Goal: Browse casually: Explore the website without a specific task or goal

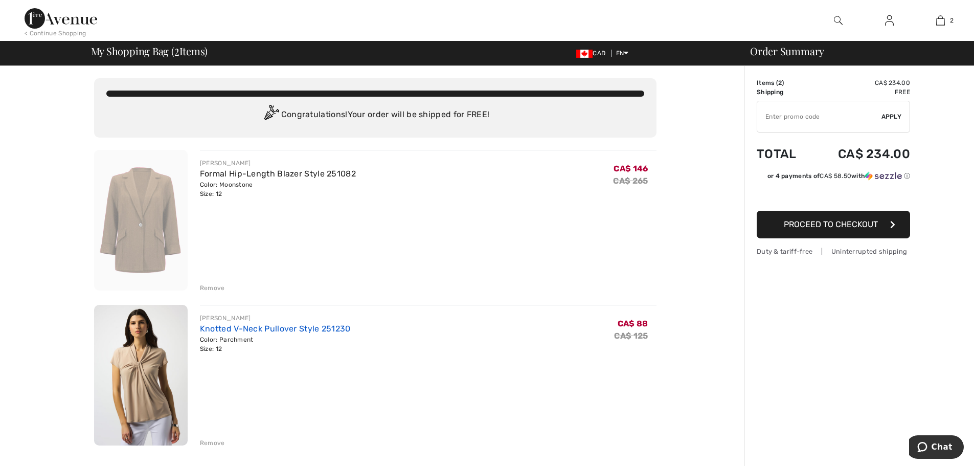
click at [267, 326] on link "Knotted V-Neck Pullover Style 251230" at bounding box center [275, 329] width 151 height 10
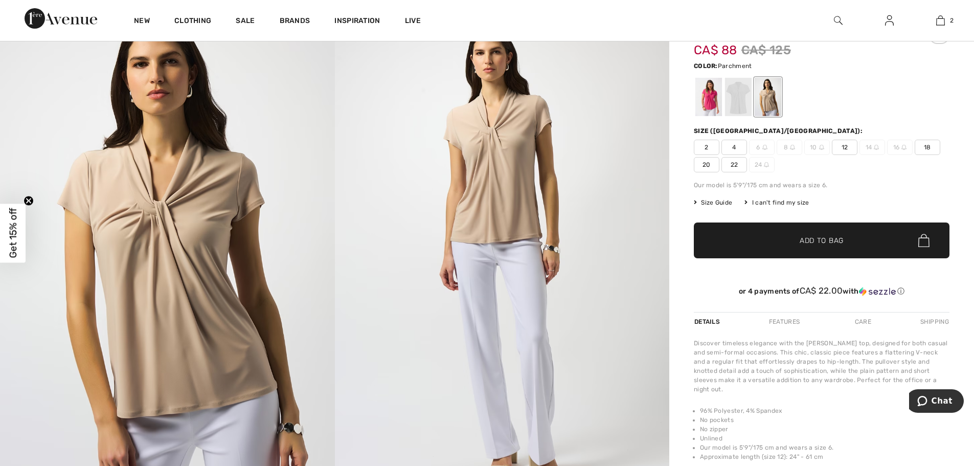
scroll to position [51, 0]
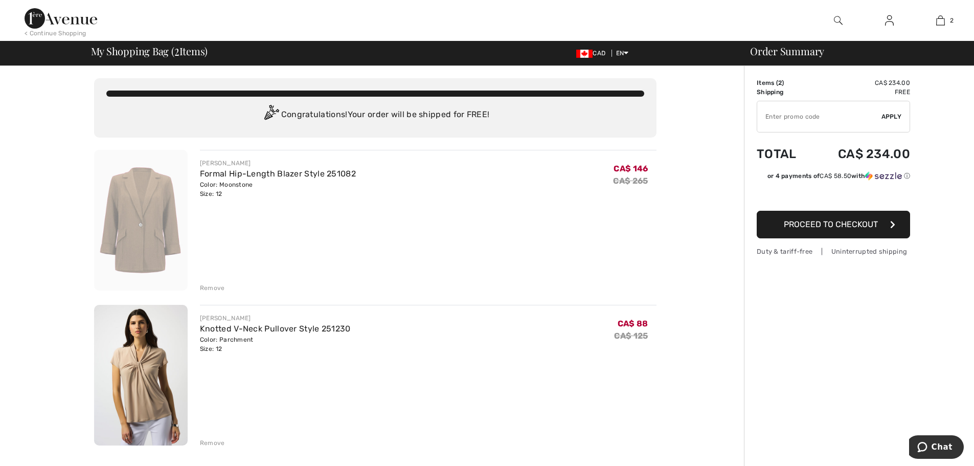
click at [243, 178] on div "Formal Hip-Length Blazer Style 251082" at bounding box center [278, 174] width 156 height 12
click at [226, 177] on link "Formal Hip-Length Blazer Style 251082" at bounding box center [278, 174] width 156 height 10
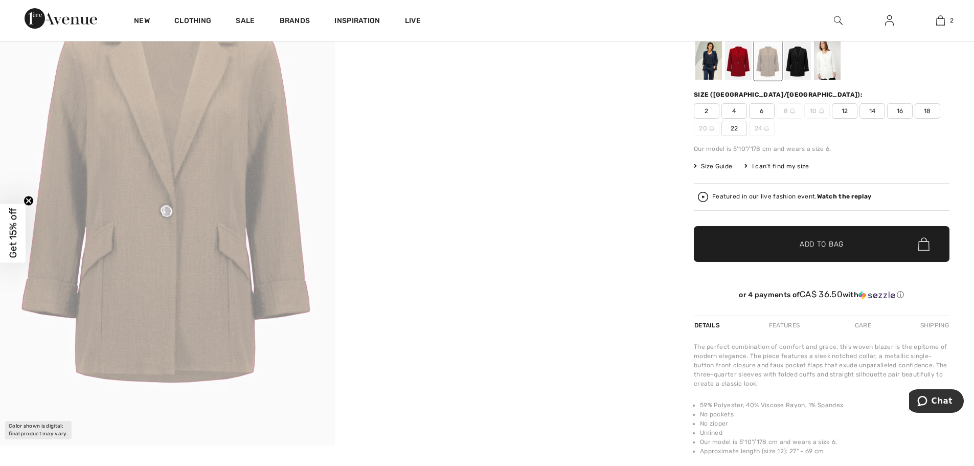
scroll to position [102, 0]
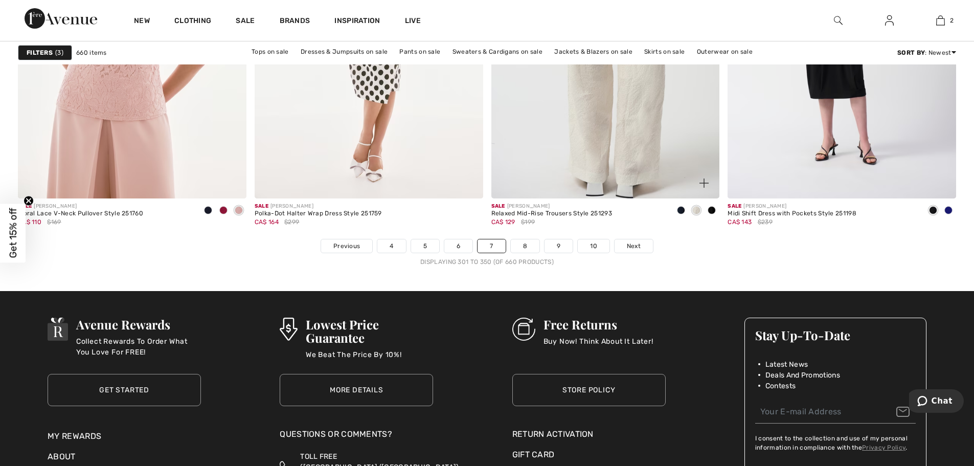
scroll to position [5830, 0]
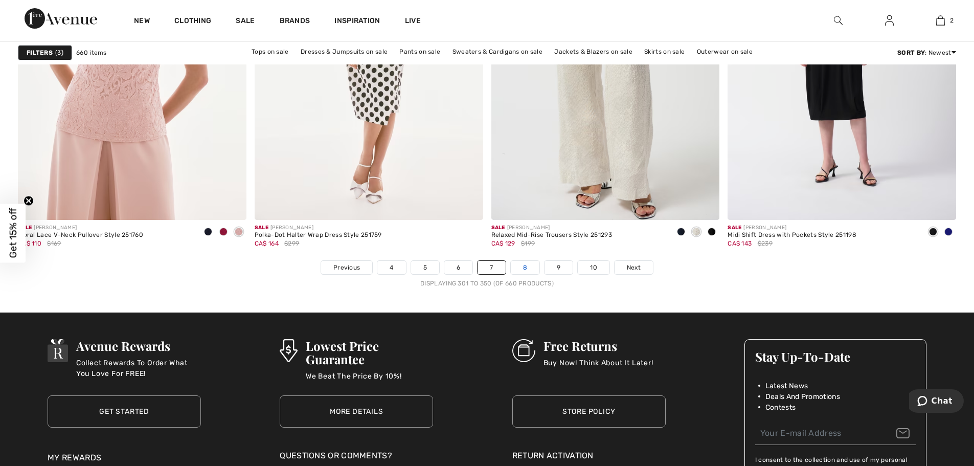
click at [523, 265] on link "8" at bounding box center [525, 267] width 29 height 13
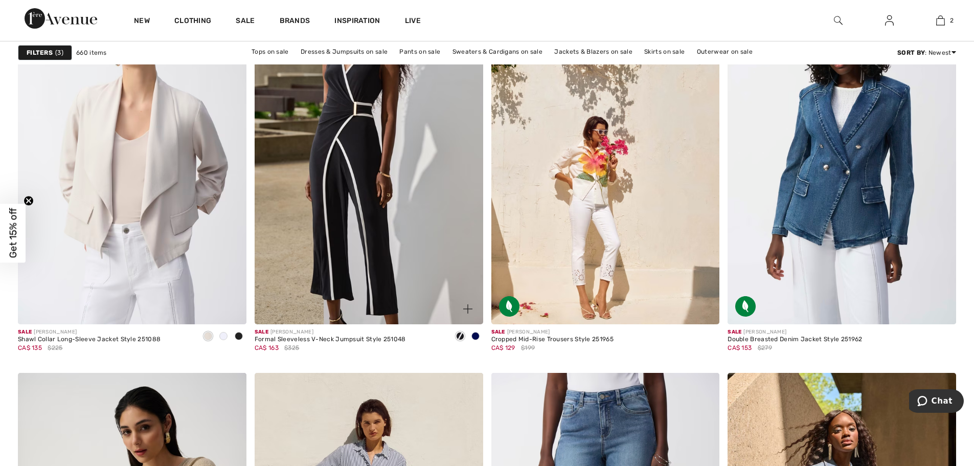
scroll to position [3989, 0]
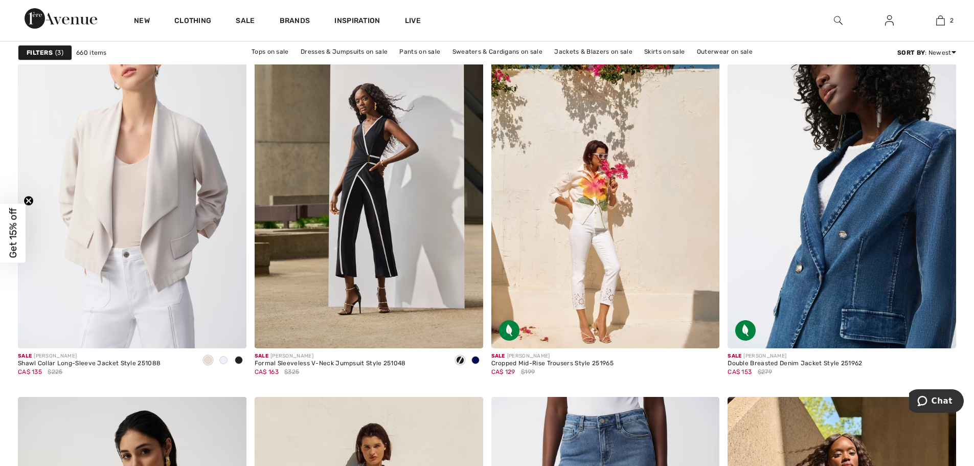
click at [904, 210] on img at bounding box center [842, 177] width 229 height 343
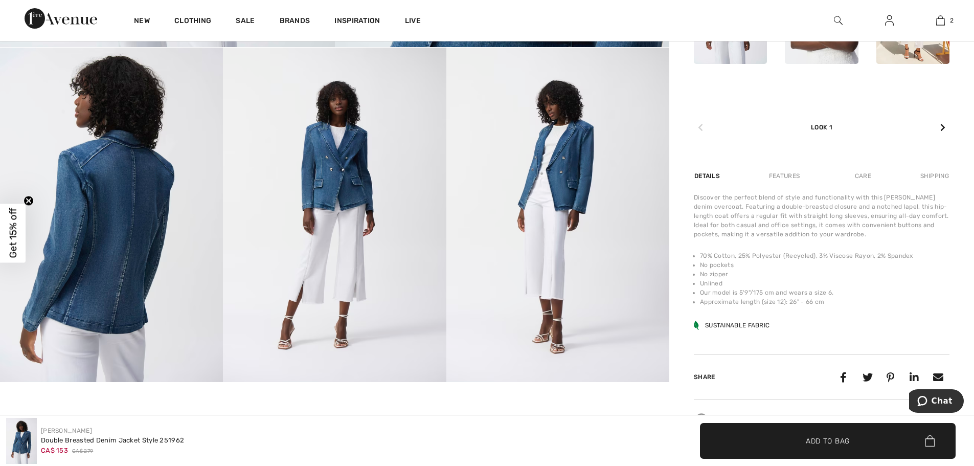
scroll to position [460, 0]
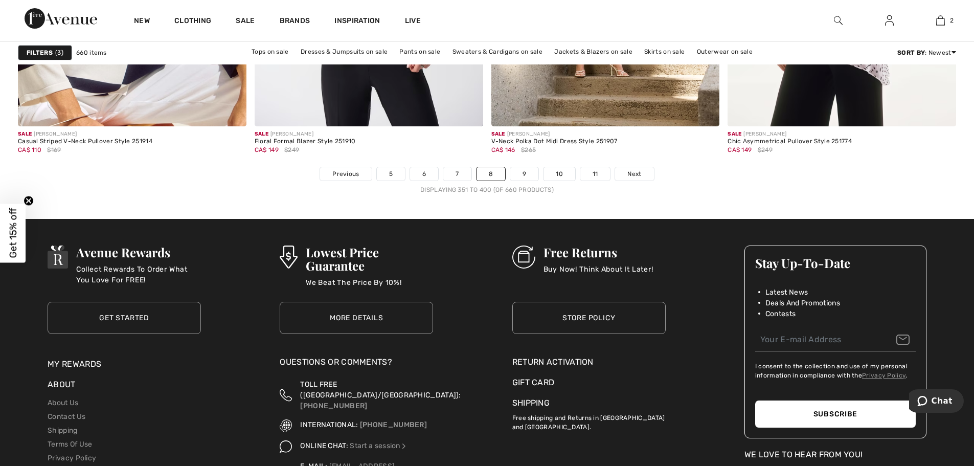
scroll to position [5933, 0]
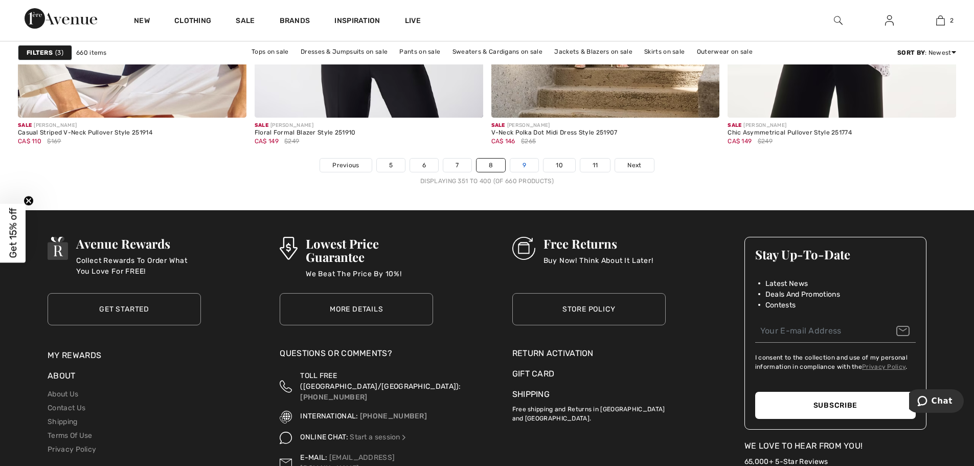
click at [524, 163] on link "9" at bounding box center [524, 165] width 28 height 13
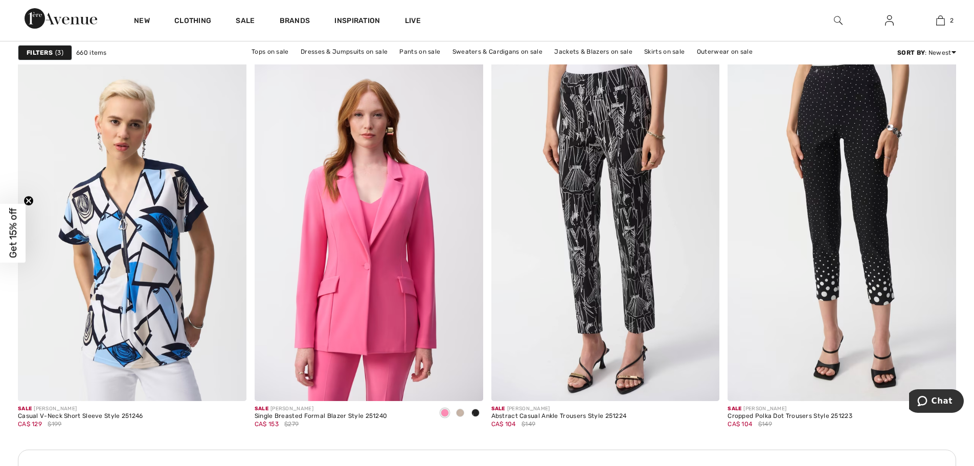
scroll to position [1279, 0]
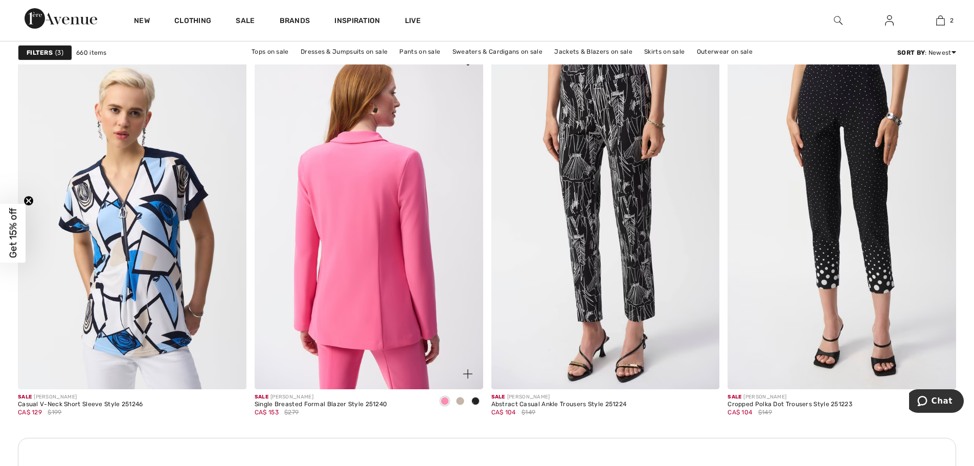
click at [392, 183] on img at bounding box center [369, 217] width 229 height 343
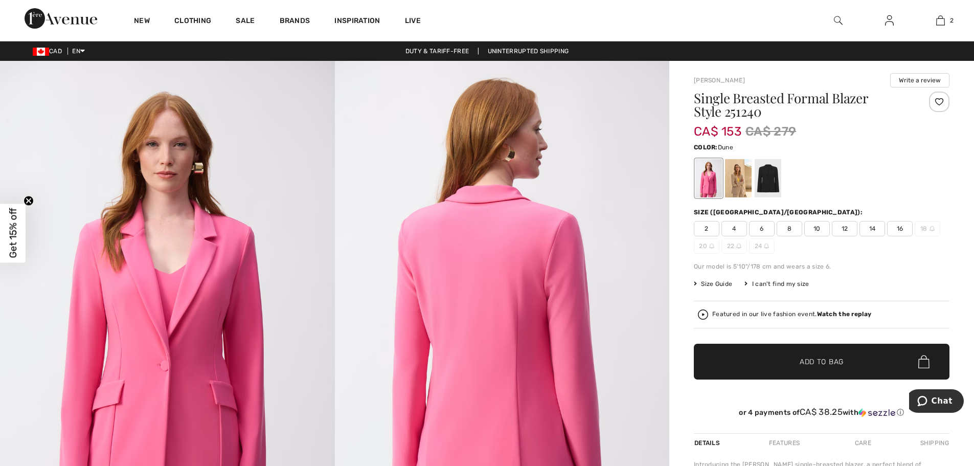
click at [739, 176] on div at bounding box center [738, 178] width 27 height 38
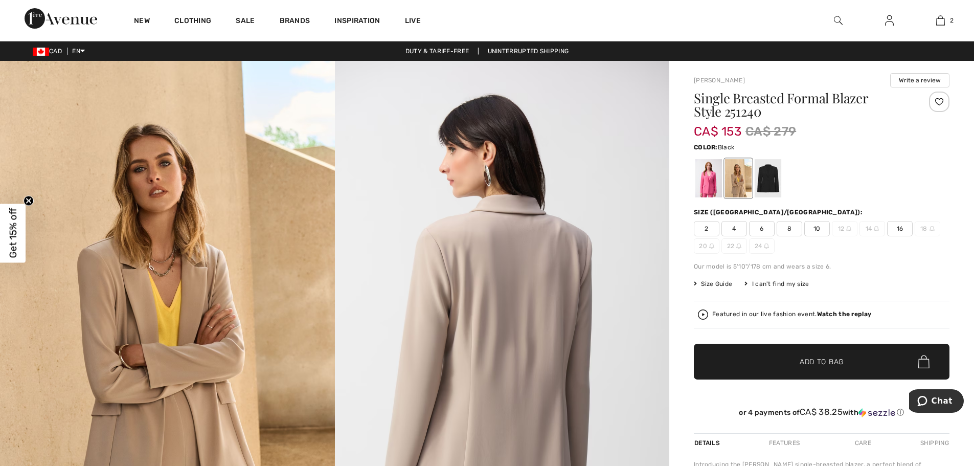
click at [765, 181] on div at bounding box center [768, 178] width 27 height 38
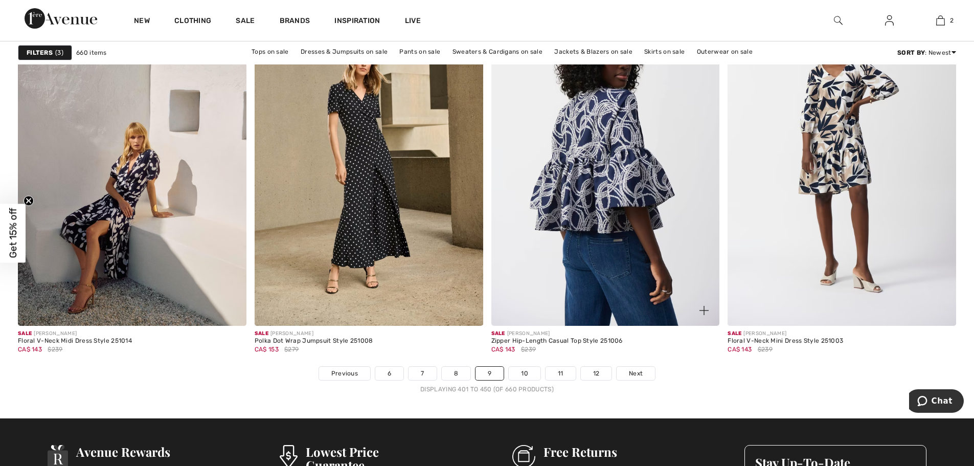
scroll to position [5728, 0]
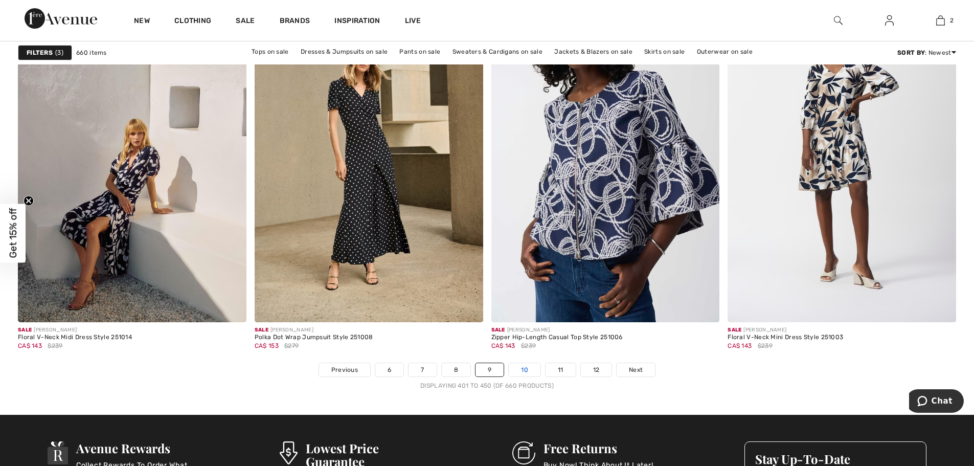
click at [525, 369] on link "10" at bounding box center [525, 369] width 32 height 13
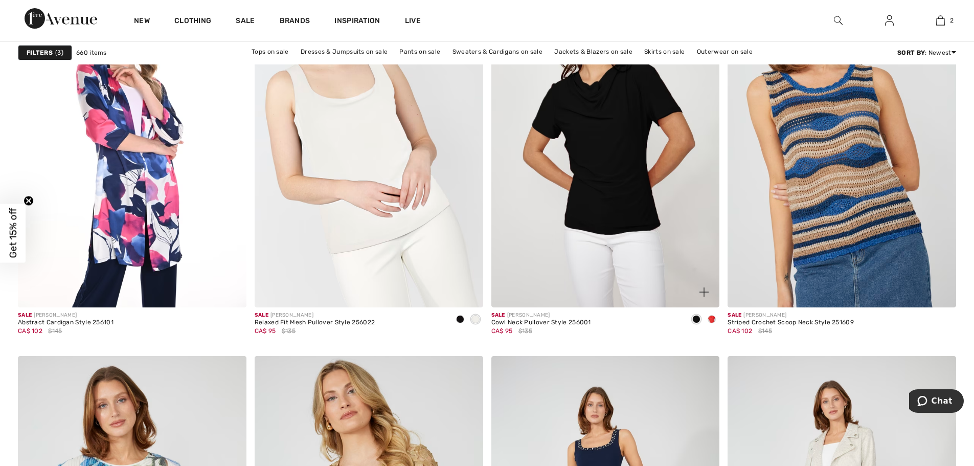
scroll to position [5370, 0]
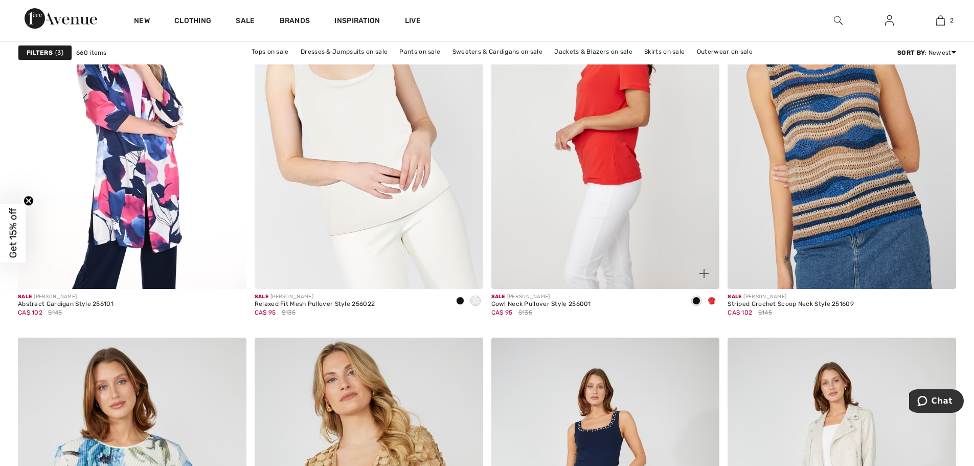
click at [624, 210] on img at bounding box center [605, 117] width 229 height 343
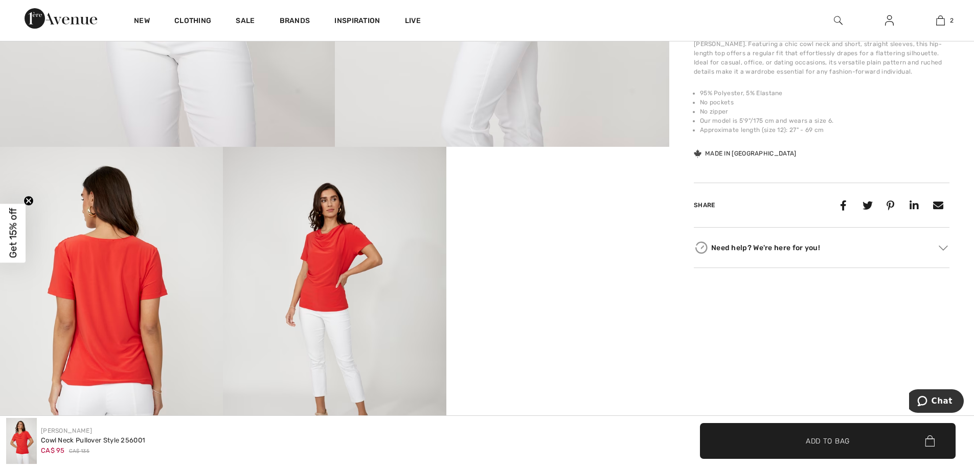
scroll to position [460, 0]
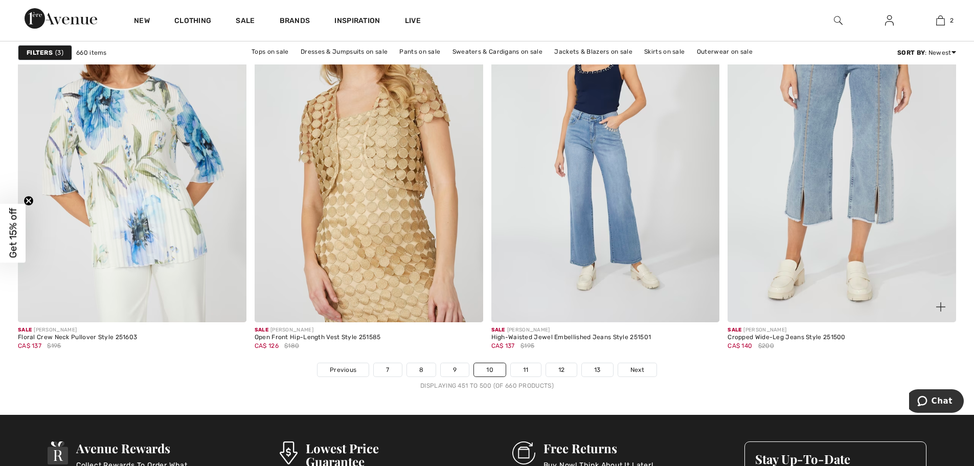
scroll to position [5830, 0]
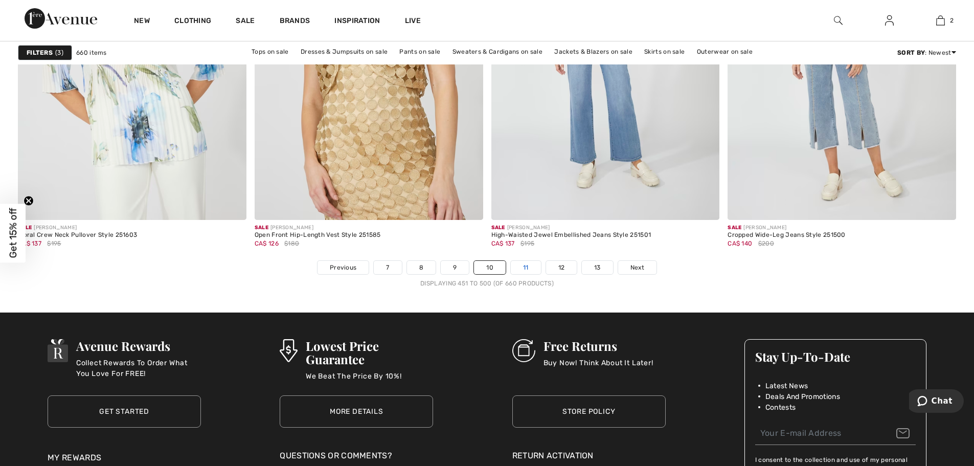
click at [521, 266] on link "11" at bounding box center [526, 267] width 30 height 13
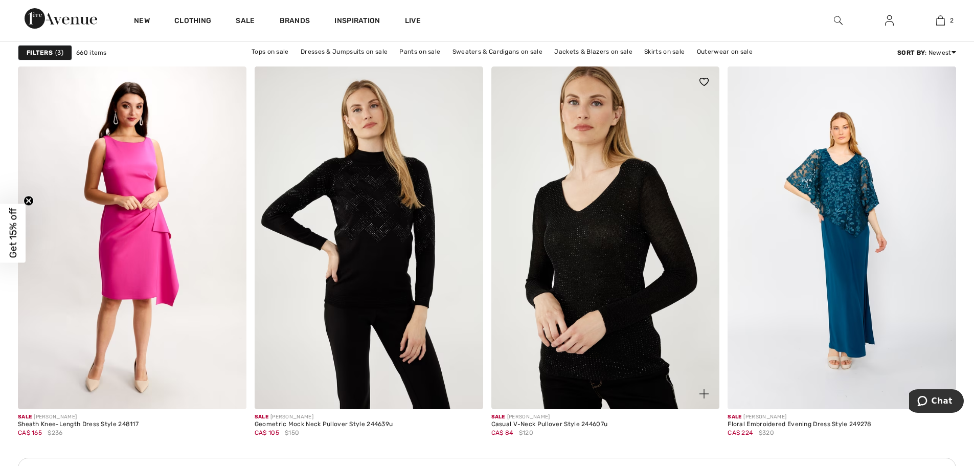
scroll to position [2608, 0]
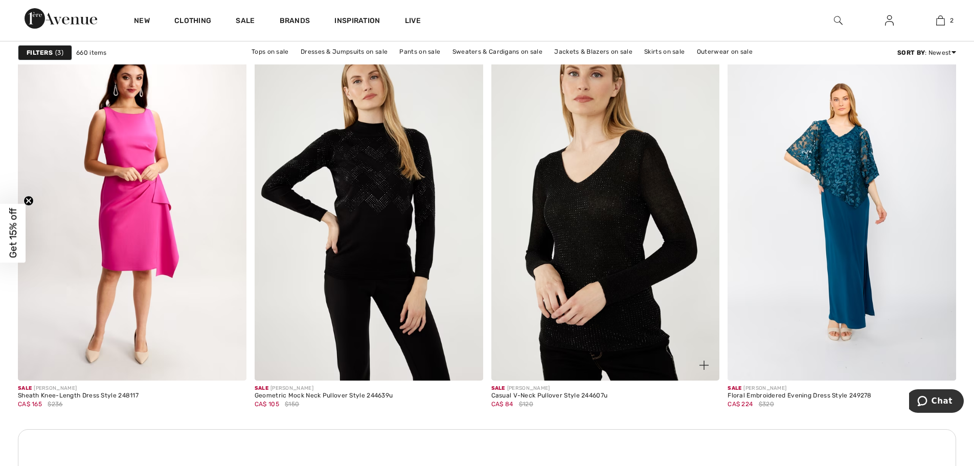
click at [646, 292] on img at bounding box center [605, 209] width 229 height 343
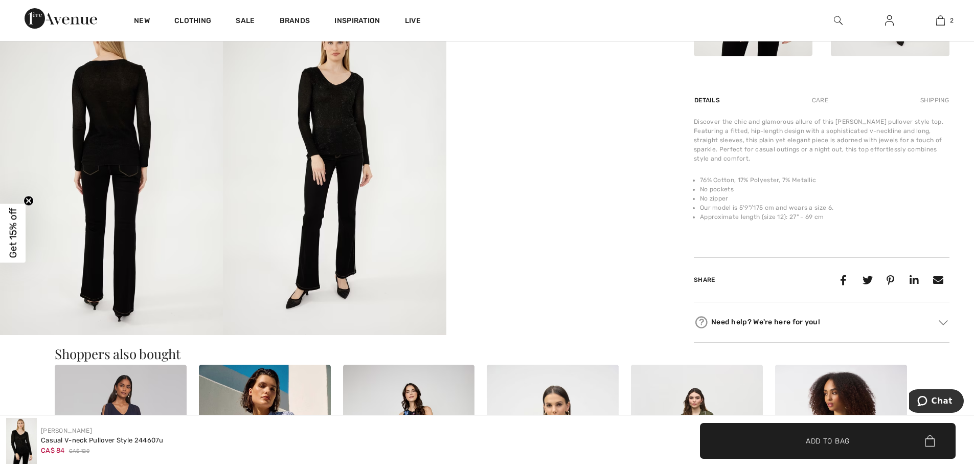
scroll to position [511, 0]
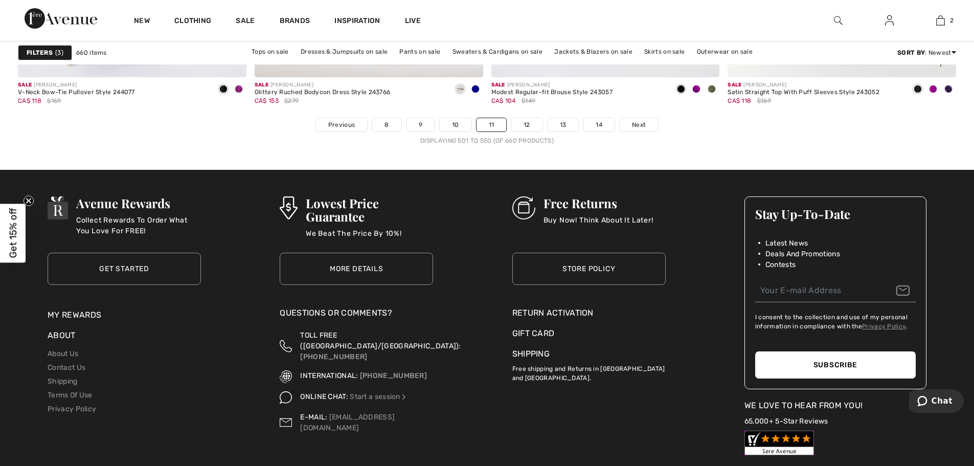
scroll to position [5984, 0]
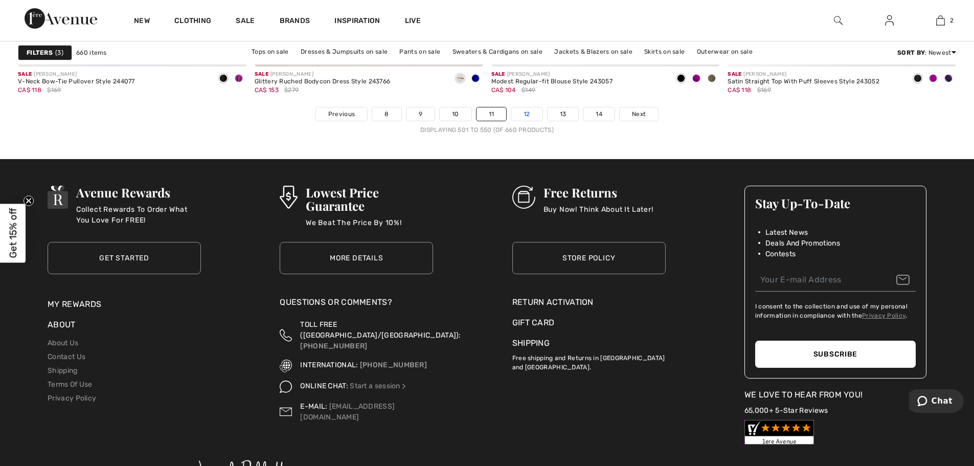
click at [527, 108] on link "12" at bounding box center [526, 113] width 31 height 13
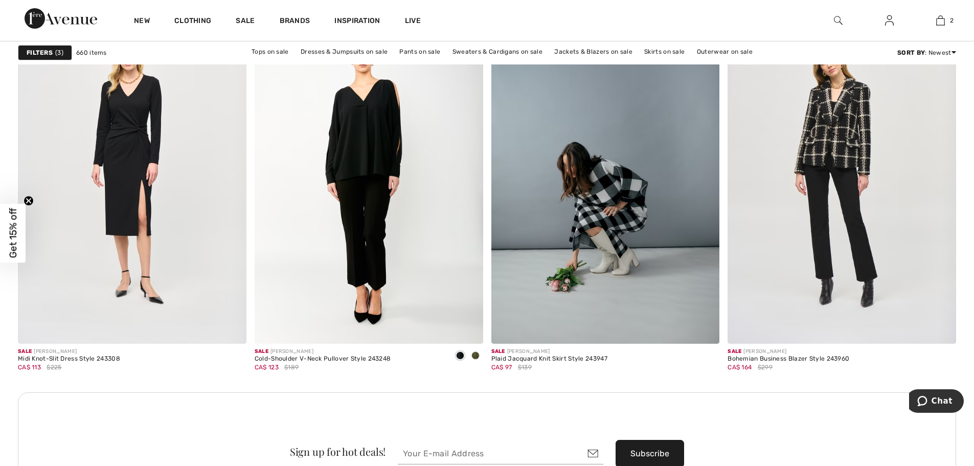
scroll to position [2659, 0]
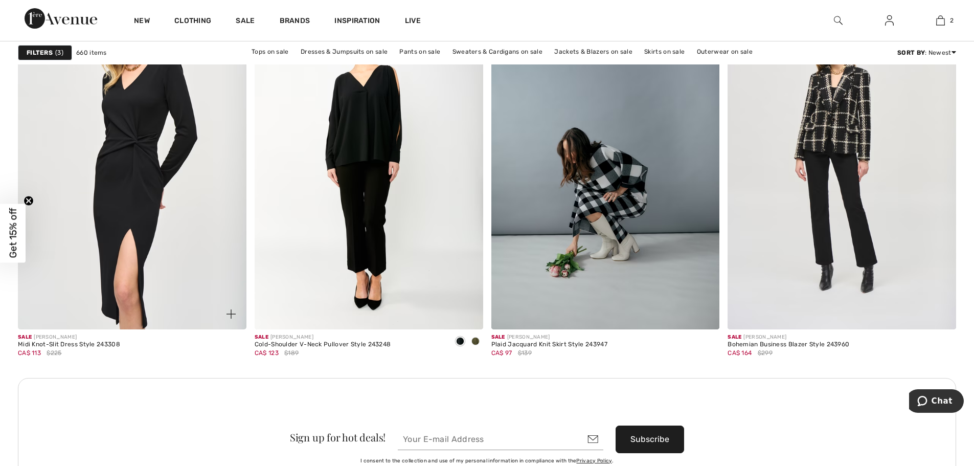
click at [166, 142] on img at bounding box center [132, 158] width 229 height 343
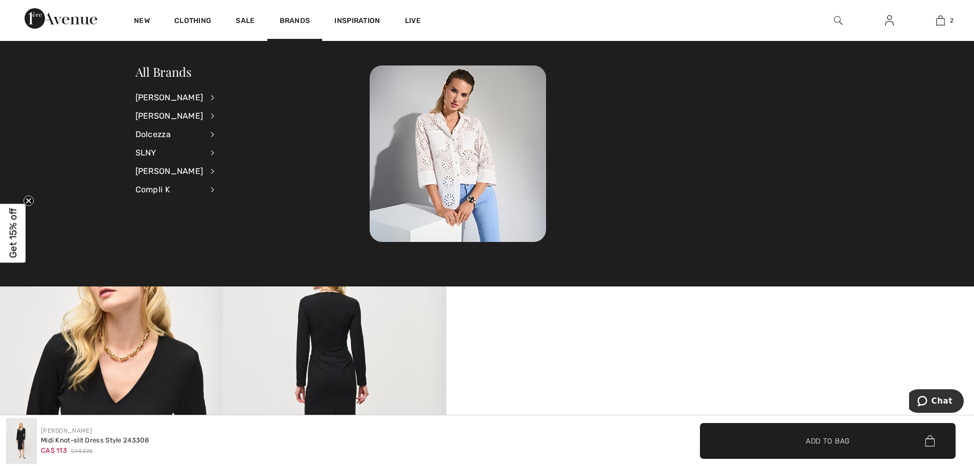
scroll to position [307, 0]
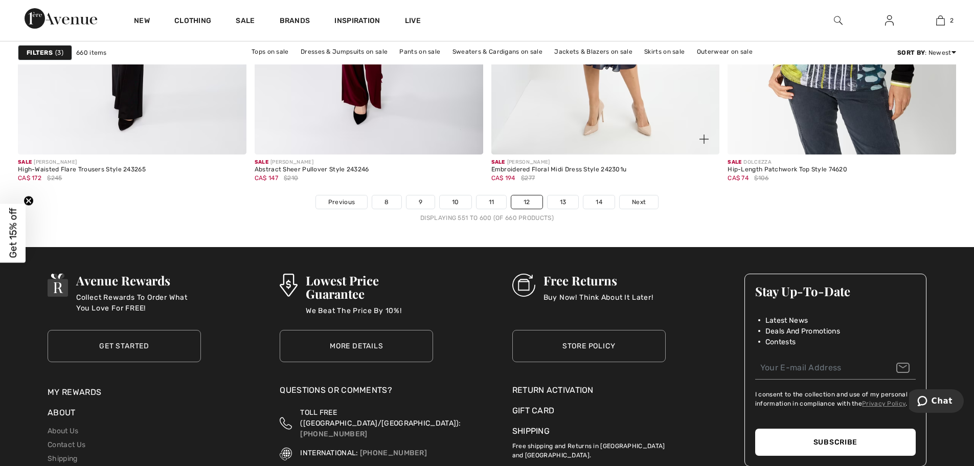
scroll to position [5881, 0]
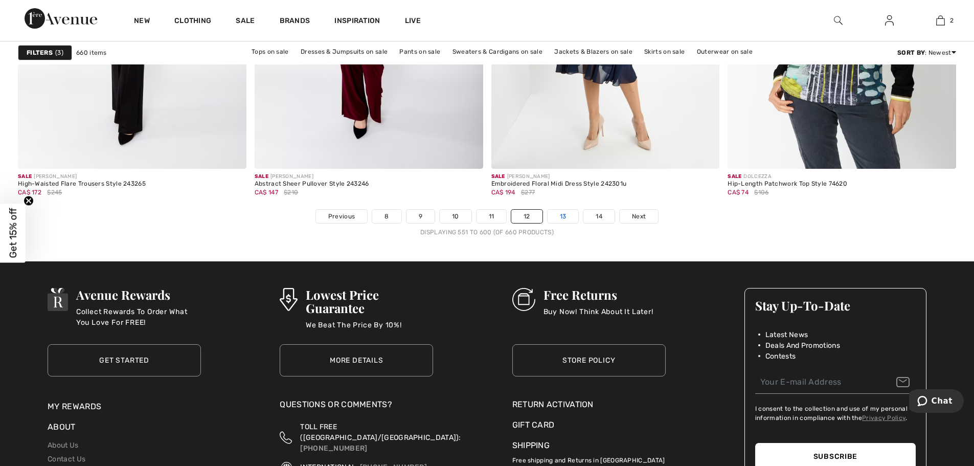
click at [560, 213] on link "13" at bounding box center [563, 216] width 31 height 13
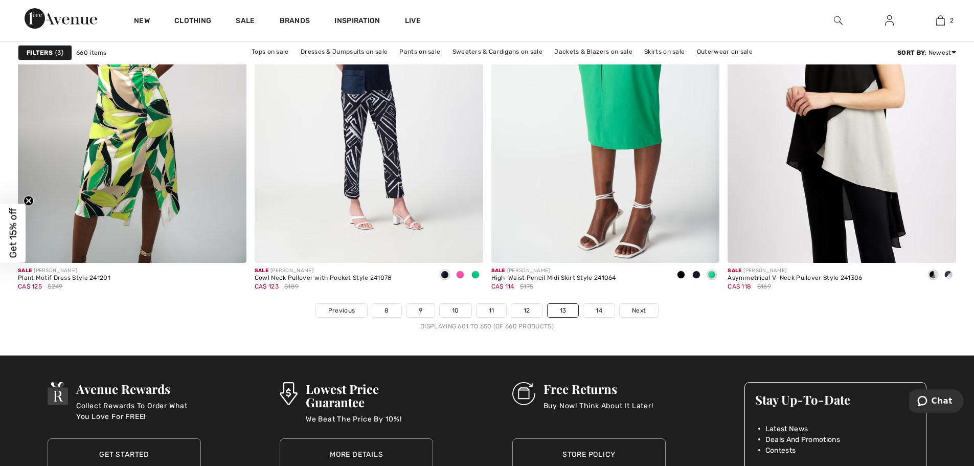
scroll to position [5881, 0]
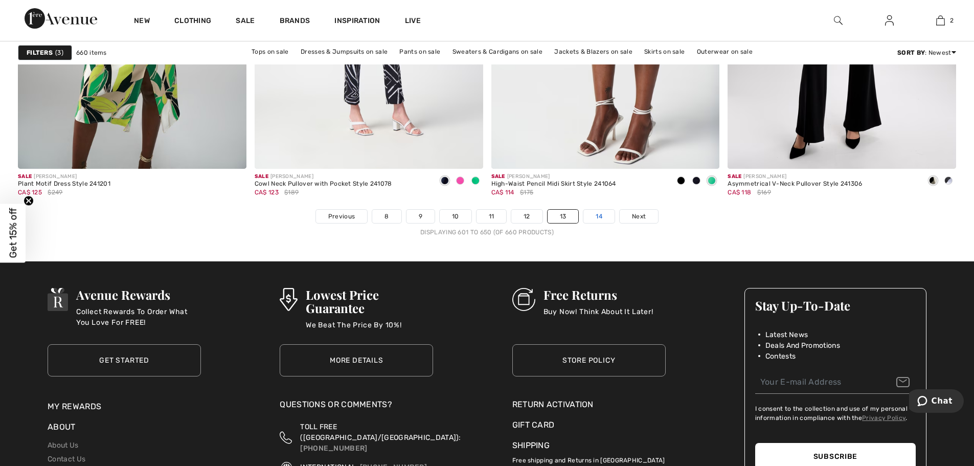
click at [601, 214] on link "14" at bounding box center [599, 216] width 31 height 13
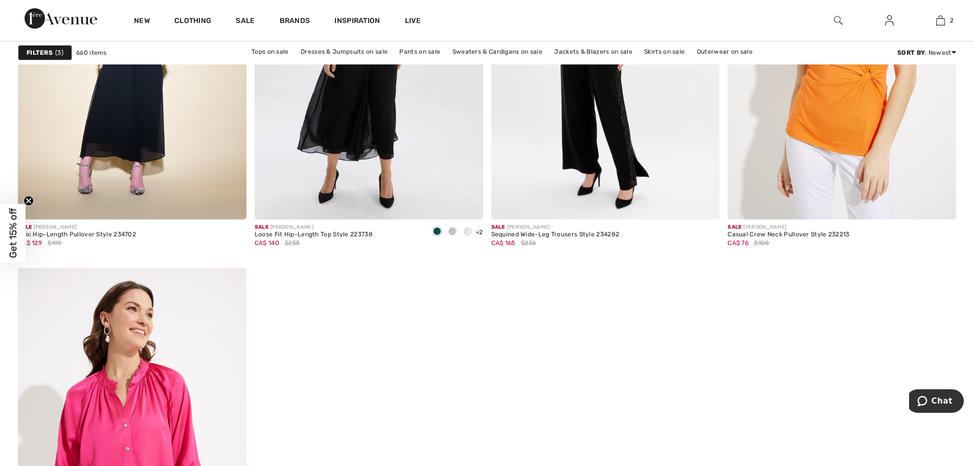
scroll to position [921, 0]
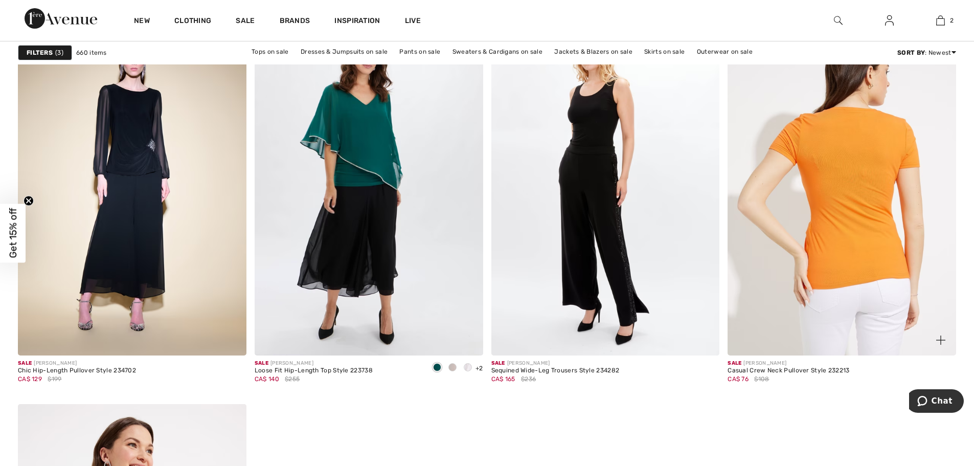
click at [844, 230] on img at bounding box center [842, 184] width 229 height 343
